Goal: Transaction & Acquisition: Purchase product/service

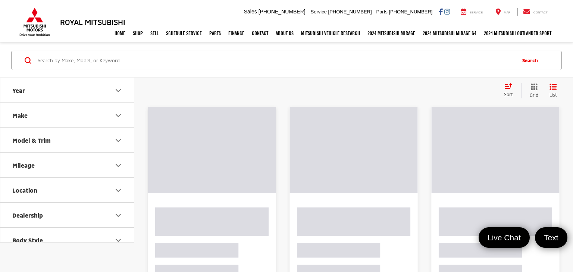
click at [131, 59] on input "Search by Make, Model, or Keyword" at bounding box center [276, 60] width 478 height 18
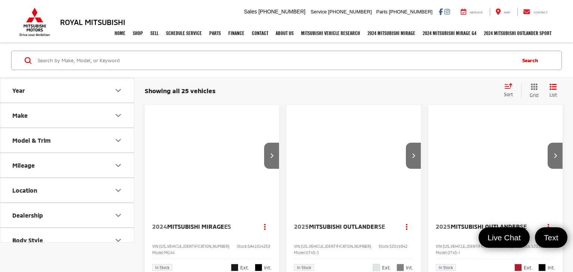
click at [130, 59] on input "Search by Make, Model, or Keyword" at bounding box center [276, 60] width 478 height 18
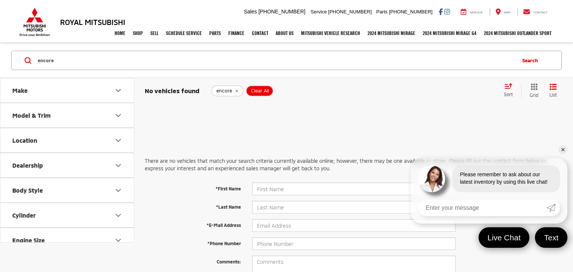
drag, startPoint x: 60, startPoint y: 61, endPoint x: 1, endPoint y: 60, distance: 59.7
click at [4, 59] on div "encore encore encore gx Search" at bounding box center [286, 60] width 573 height 35
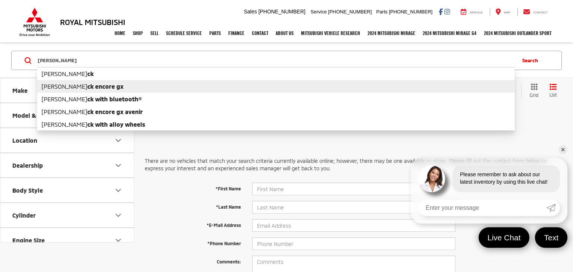
click at [87, 87] on b "ck encore gx" at bounding box center [105, 86] width 36 height 7
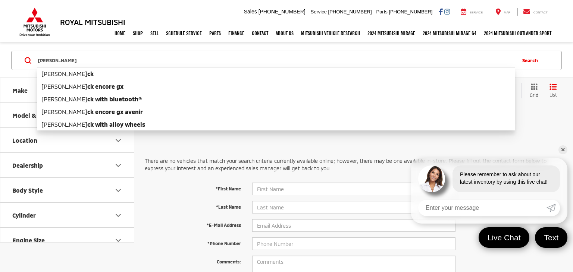
type input "buick encore gx"
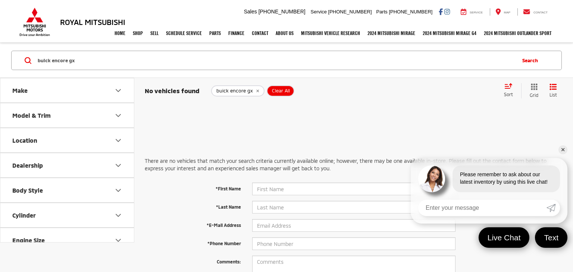
click at [256, 90] on icon "remove buick%20encore%20gx" at bounding box center [257, 91] width 3 height 3
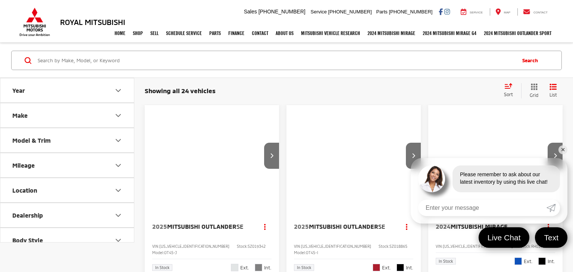
click at [66, 119] on button "Make" at bounding box center [67, 115] width 134 height 24
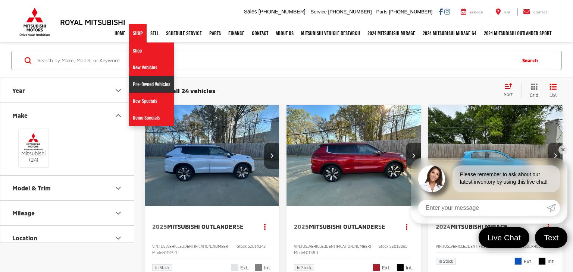
click at [138, 82] on link "Pre-Owned Vehicles" at bounding box center [151, 84] width 45 height 17
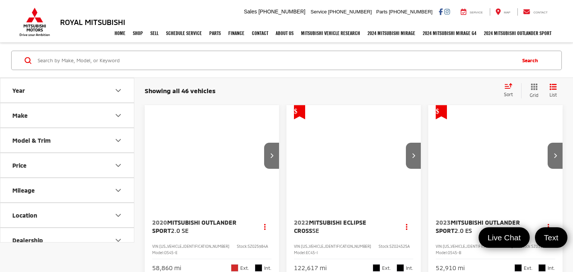
click at [91, 116] on button "Make" at bounding box center [67, 115] width 134 height 24
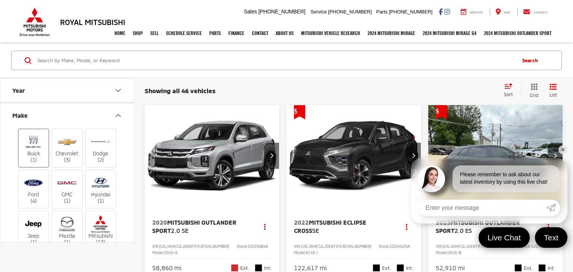
click at [33, 152] on label "Buick (1)" at bounding box center [34, 148] width 30 height 30
click at [0, 0] on input "Buick (1)" at bounding box center [0, 0] width 0 height 0
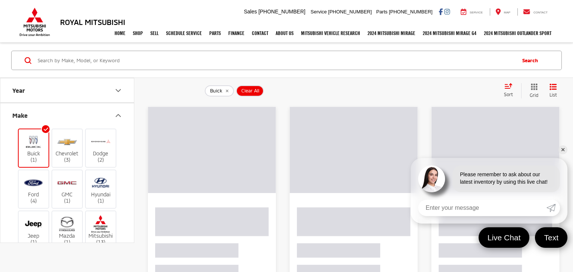
scroll to position [35, 0]
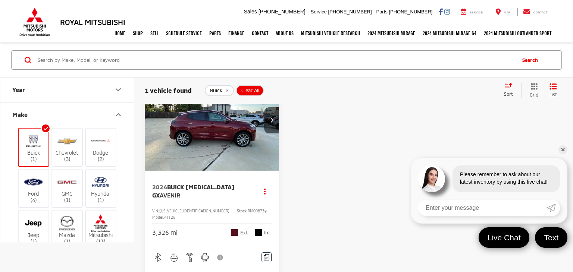
click at [204, 117] on img "2024 Buick Encore GX Avenir 0" at bounding box center [211, 120] width 135 height 101
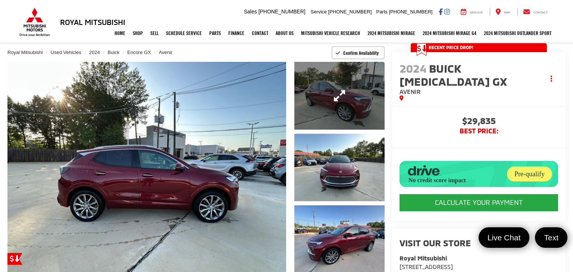
scroll to position [45, 0]
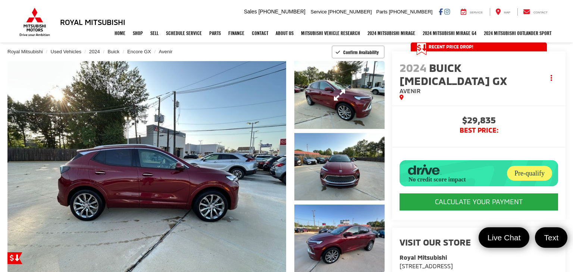
click at [353, 107] on link "Expand Photo 1" at bounding box center [339, 95] width 90 height 68
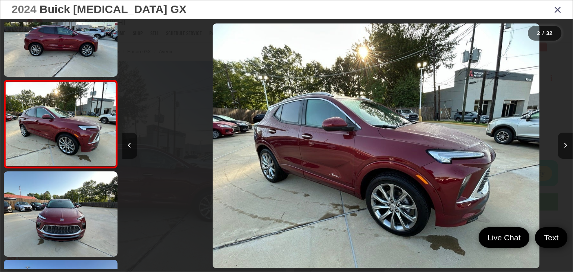
scroll to position [0, 450]
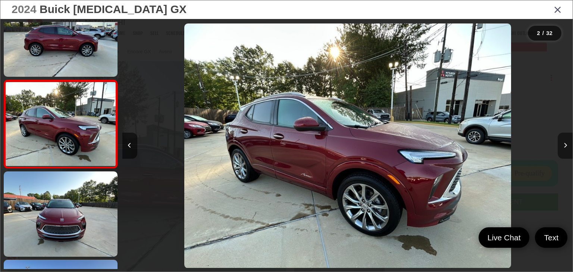
click at [569, 152] on button "Next image" at bounding box center [565, 146] width 15 height 26
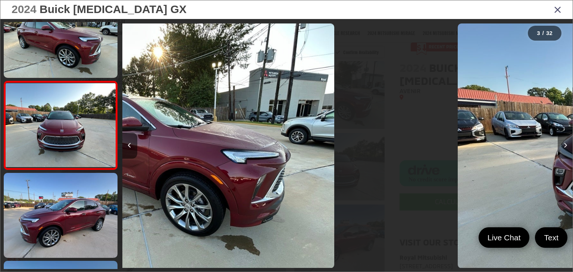
scroll to position [119, 0]
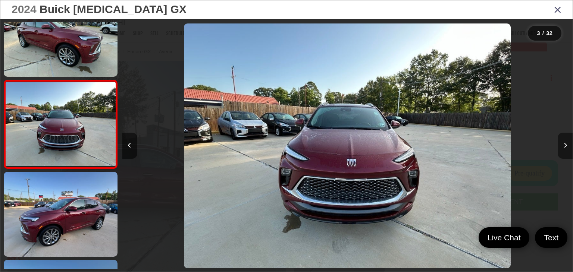
click at [569, 152] on button "Next image" at bounding box center [565, 146] width 15 height 26
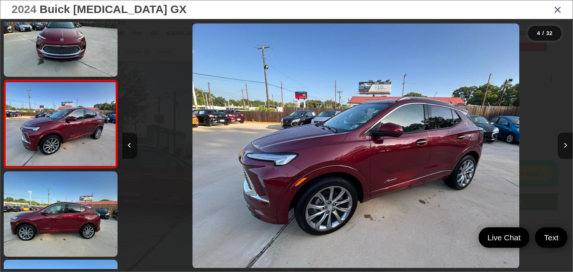
scroll to position [0, 1351]
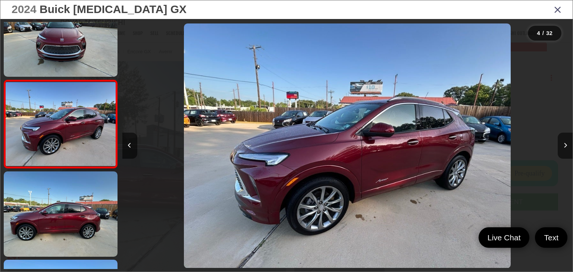
click at [554, 10] on icon "Close gallery" at bounding box center [557, 9] width 7 height 10
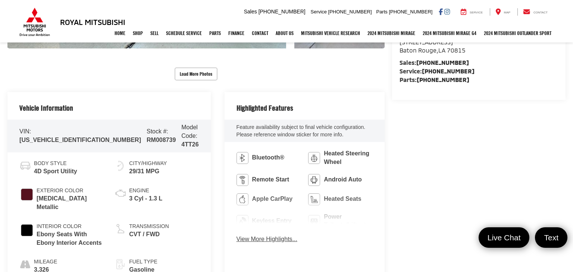
scroll to position [281, 0]
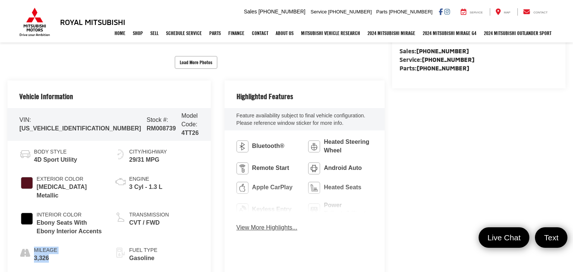
drag, startPoint x: 68, startPoint y: 249, endPoint x: 30, endPoint y: 243, distance: 39.0
click at [30, 243] on div "Body Style 4D Sport Utility Exterior Color [MEDICAL_DATA] Metallic Interior Col…" at bounding box center [108, 210] width 203 height 138
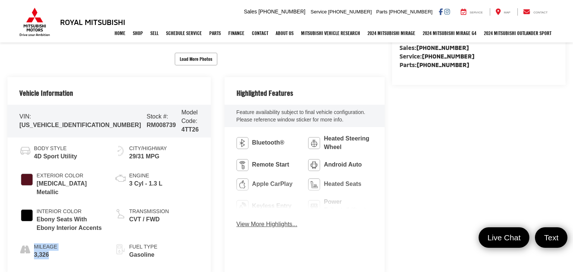
scroll to position [277, 0]
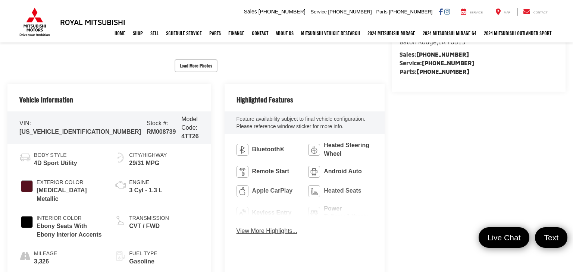
click at [201, 139] on div "Vehicle Information VIN: [US_VEHICLE_IDENTIFICATION_NUMBER] Stock #: RM008739 M…" at bounding box center [195, 183] width 377 height 199
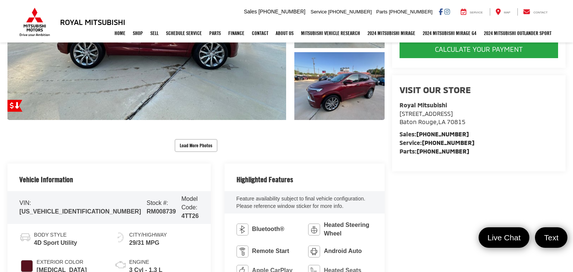
scroll to position [198, 0]
drag, startPoint x: 118, startPoint y: 207, endPoint x: 101, endPoint y: 207, distance: 16.4
click at [147, 210] on div "Stock #: RM008739" at bounding box center [161, 207] width 29 height 17
copy span "RM008739"
